Goal: Task Accomplishment & Management: Manage account settings

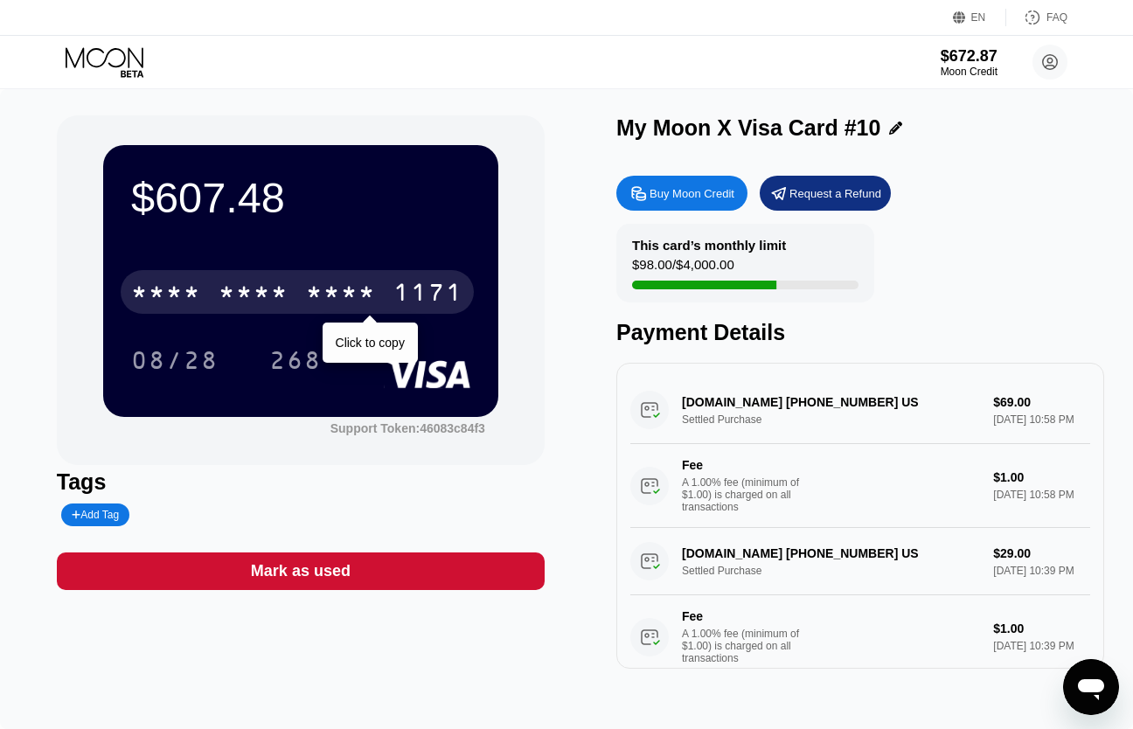
click at [326, 294] on div "* * * *" at bounding box center [341, 295] width 70 height 28
drag, startPoint x: 395, startPoint y: 284, endPoint x: 460, endPoint y: 275, distance: 65.3
click at [395, 286] on div "1171" at bounding box center [429, 295] width 70 height 28
click at [356, 298] on div "* * * *" at bounding box center [341, 295] width 70 height 28
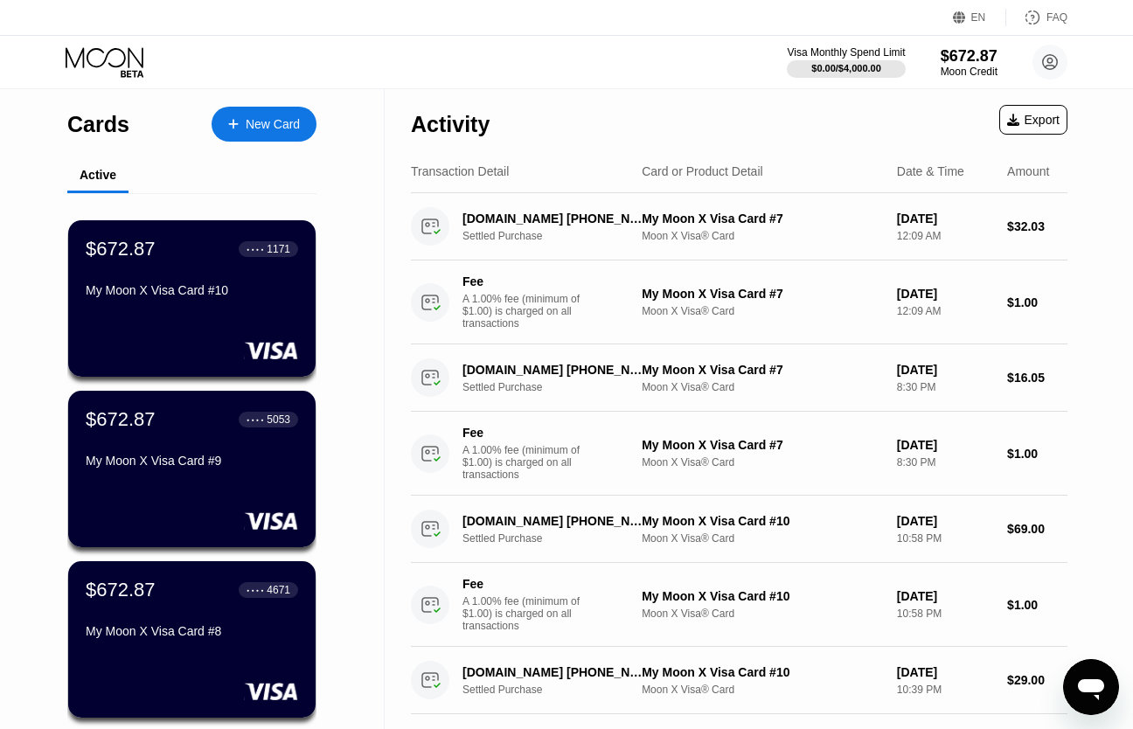
drag, startPoint x: 251, startPoint y: 21, endPoint x: 411, endPoint y: 15, distance: 160.2
click at [252, 20] on div "EN Language Select an item Save FAQ" at bounding box center [566, 18] width 1133 height 36
click at [183, 466] on div "My Moon X Visa Card #9" at bounding box center [192, 461] width 214 height 14
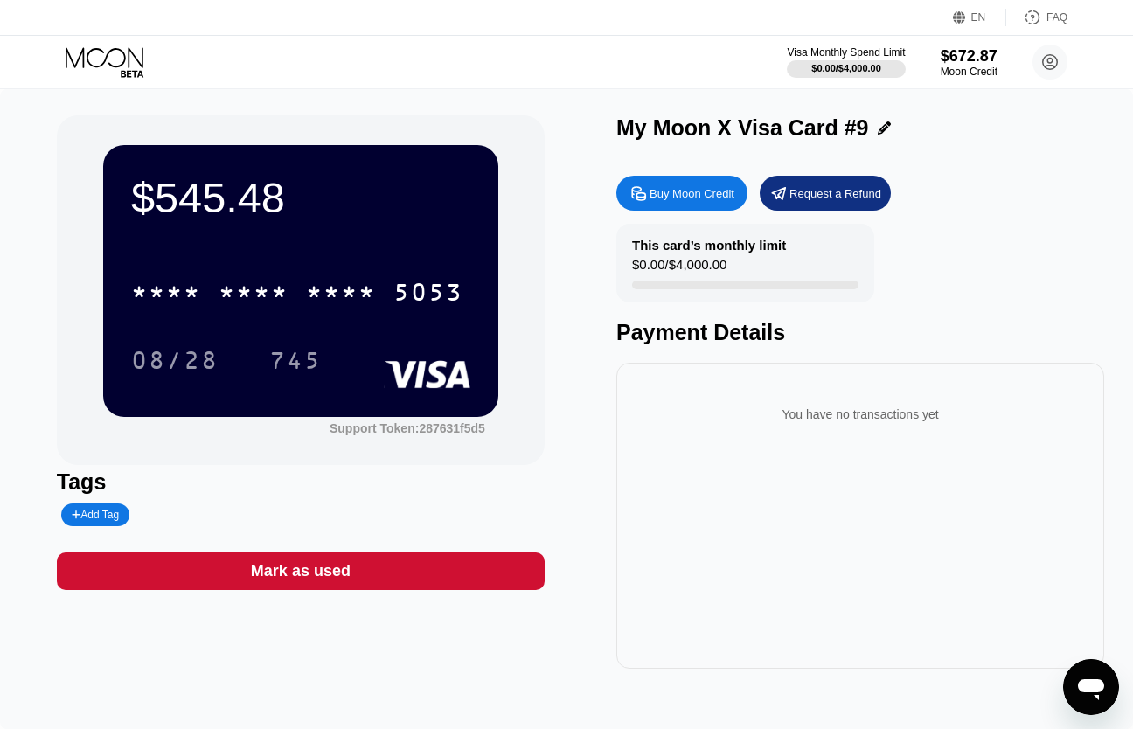
click at [373, 314] on div "* * * * * * * * * * * * 5053" at bounding box center [297, 292] width 353 height 44
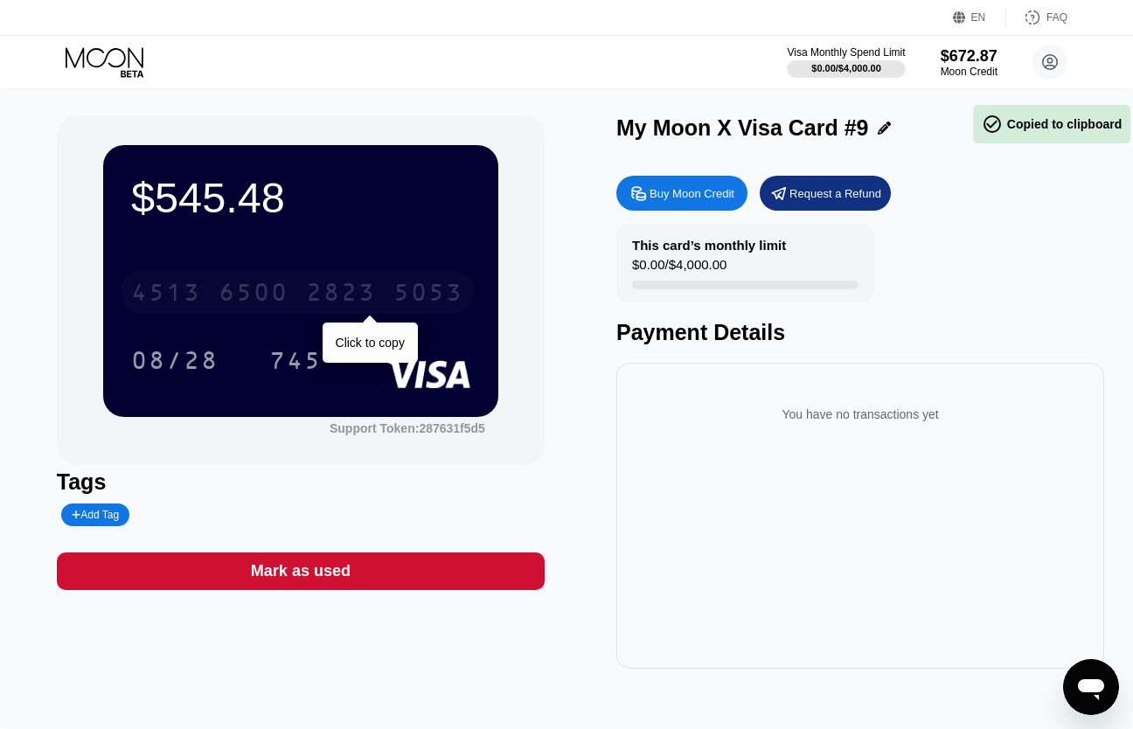
click at [367, 300] on div "2823" at bounding box center [341, 295] width 70 height 28
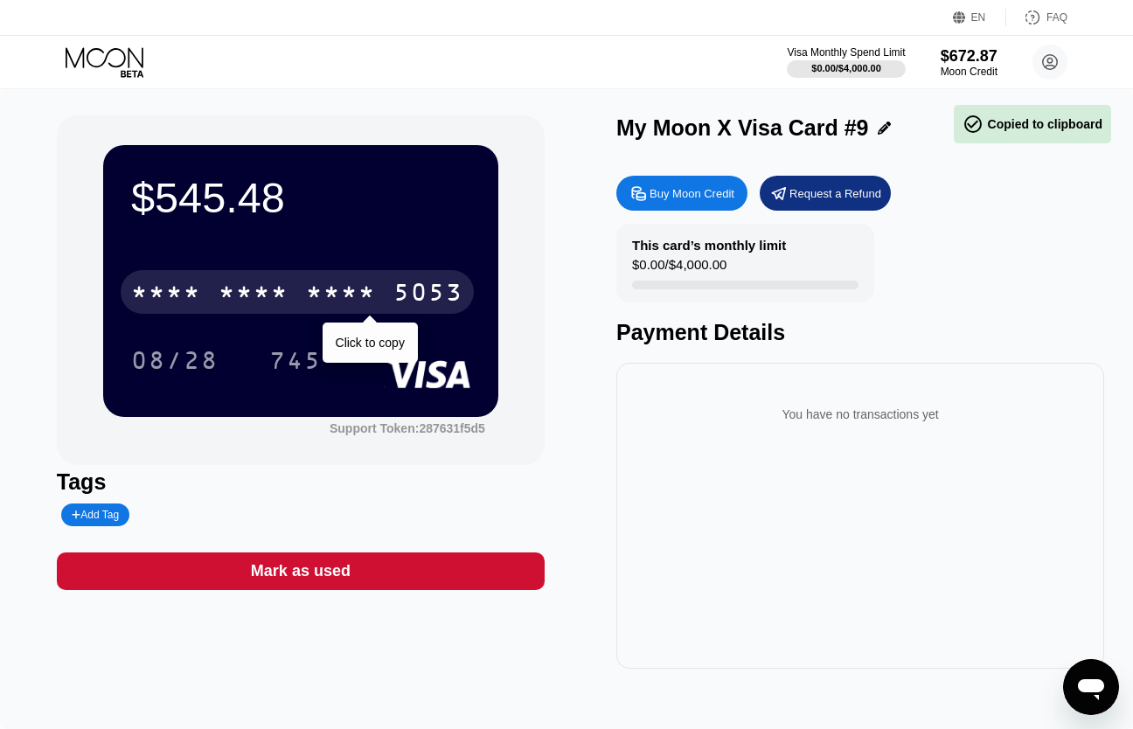
click at [913, 343] on div "Payment Details" at bounding box center [861, 332] width 488 height 25
click at [287, 64] on div "Visa Monthly Spend Limit $0.00 / $4,000.00 $672.87 Moon Credit shamblesn@proton…" at bounding box center [566, 62] width 1133 height 52
drag, startPoint x: 66, startPoint y: 52, endPoint x: 89, endPoint y: 57, distance: 23.3
click at [67, 52] on icon at bounding box center [106, 62] width 81 height 31
click at [67, 51] on icon at bounding box center [105, 57] width 78 height 20
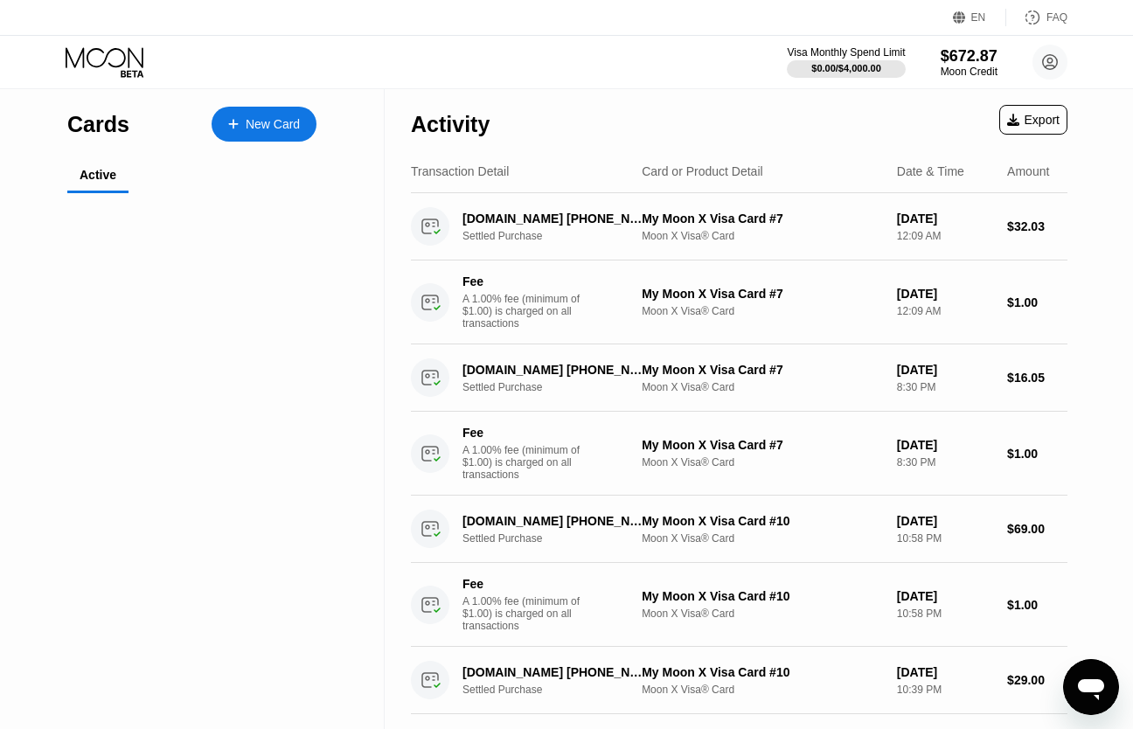
click at [90, 57] on icon at bounding box center [106, 62] width 81 height 31
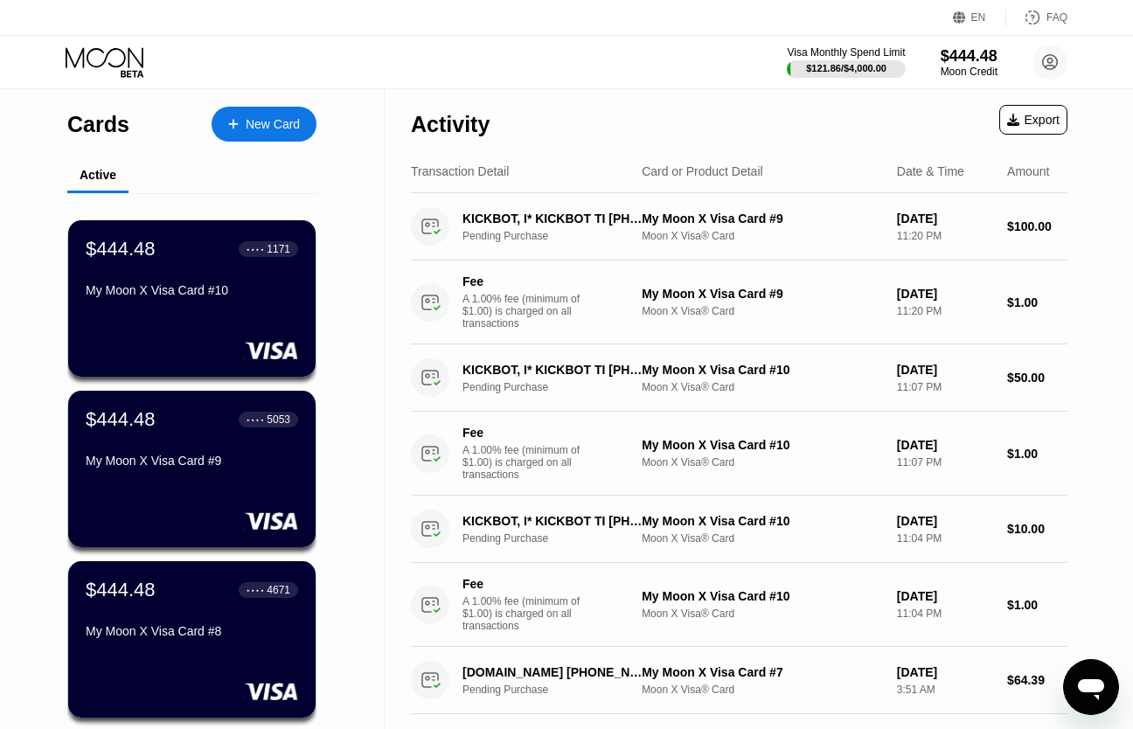
click at [105, 10] on div "EN Language Select an item Save FAQ" at bounding box center [566, 18] width 1133 height 36
click at [108, 71] on icon at bounding box center [106, 62] width 81 height 31
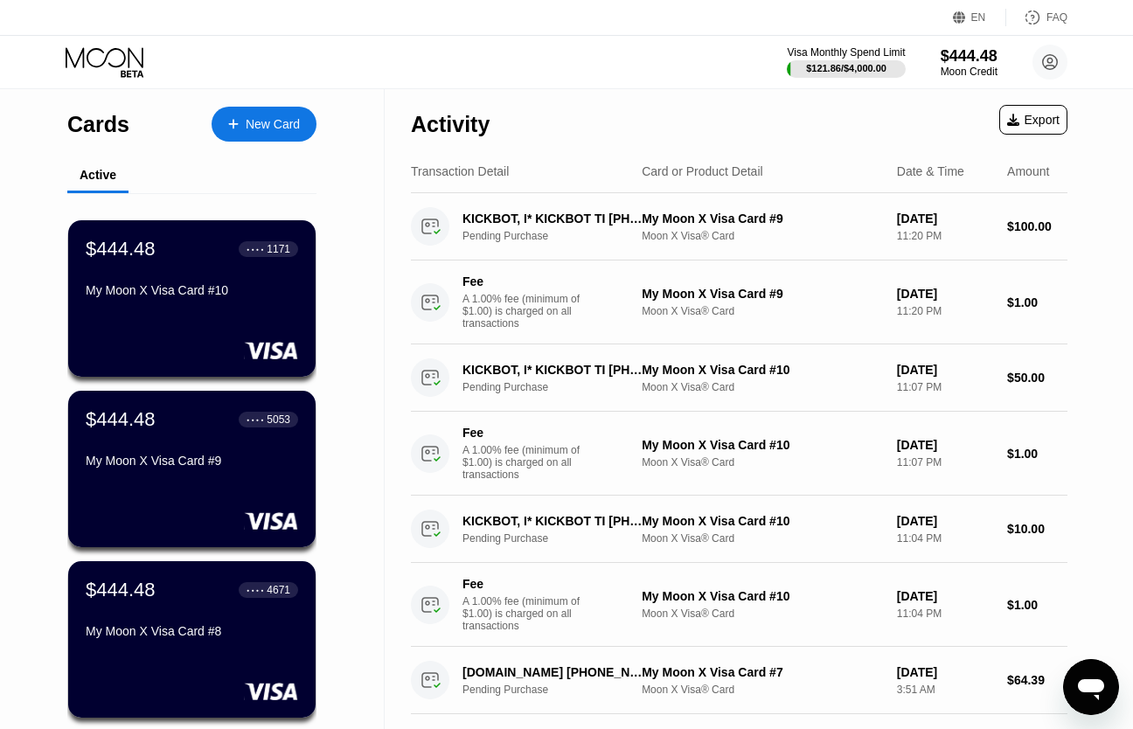
click at [108, 71] on icon at bounding box center [106, 62] width 81 height 31
click at [993, 57] on div "$444.48" at bounding box center [969, 55] width 59 height 18
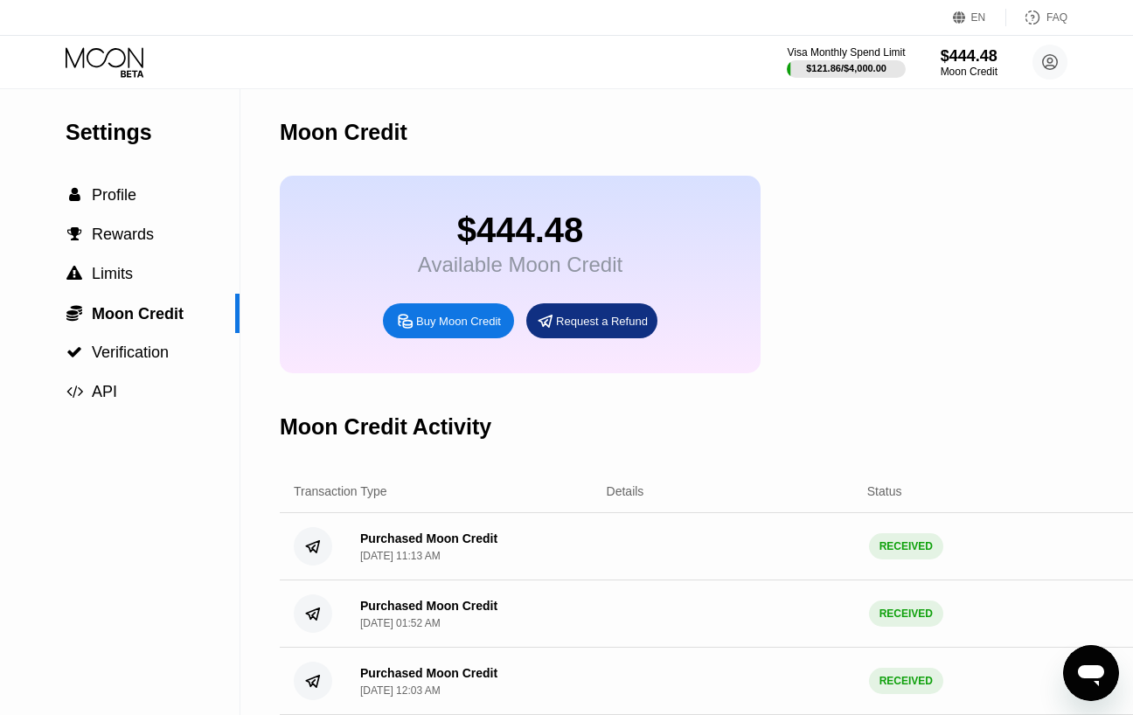
click at [107, 34] on div "EN Language Select an item Save FAQ" at bounding box center [566, 18] width 1133 height 36
click at [113, 53] on icon at bounding box center [106, 62] width 81 height 31
